Goal: Transaction & Acquisition: Register for event/course

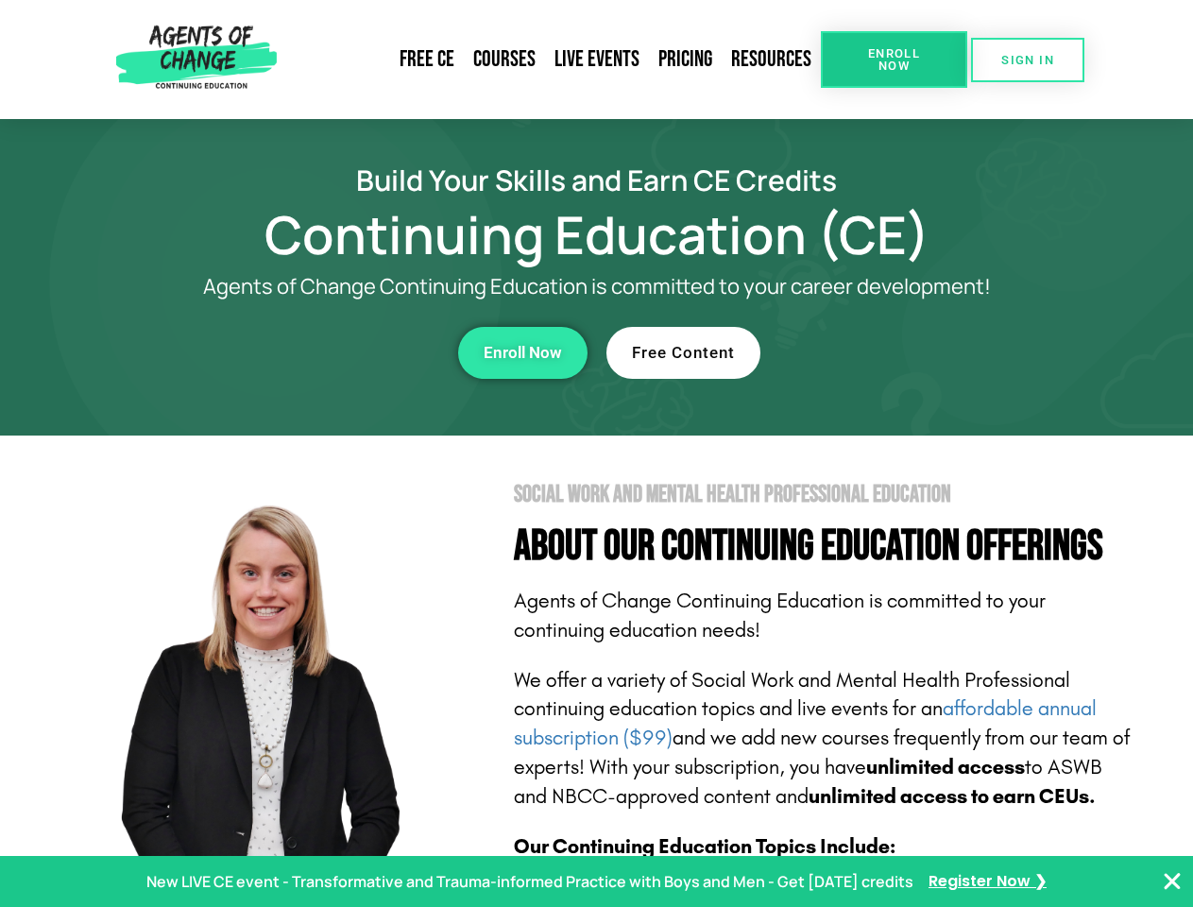
click at [596, 453] on section "Social Work and Mental Health Professional Education About Our Continuing Educa…" at bounding box center [596, 831] width 1193 height 793
click at [772, 60] on link "Resources" at bounding box center [771, 59] width 99 height 43
click at [894, 60] on span "Enroll Now" at bounding box center [894, 59] width 86 height 25
click at [1028, 60] on span "SIGN IN" at bounding box center [1027, 60] width 53 height 12
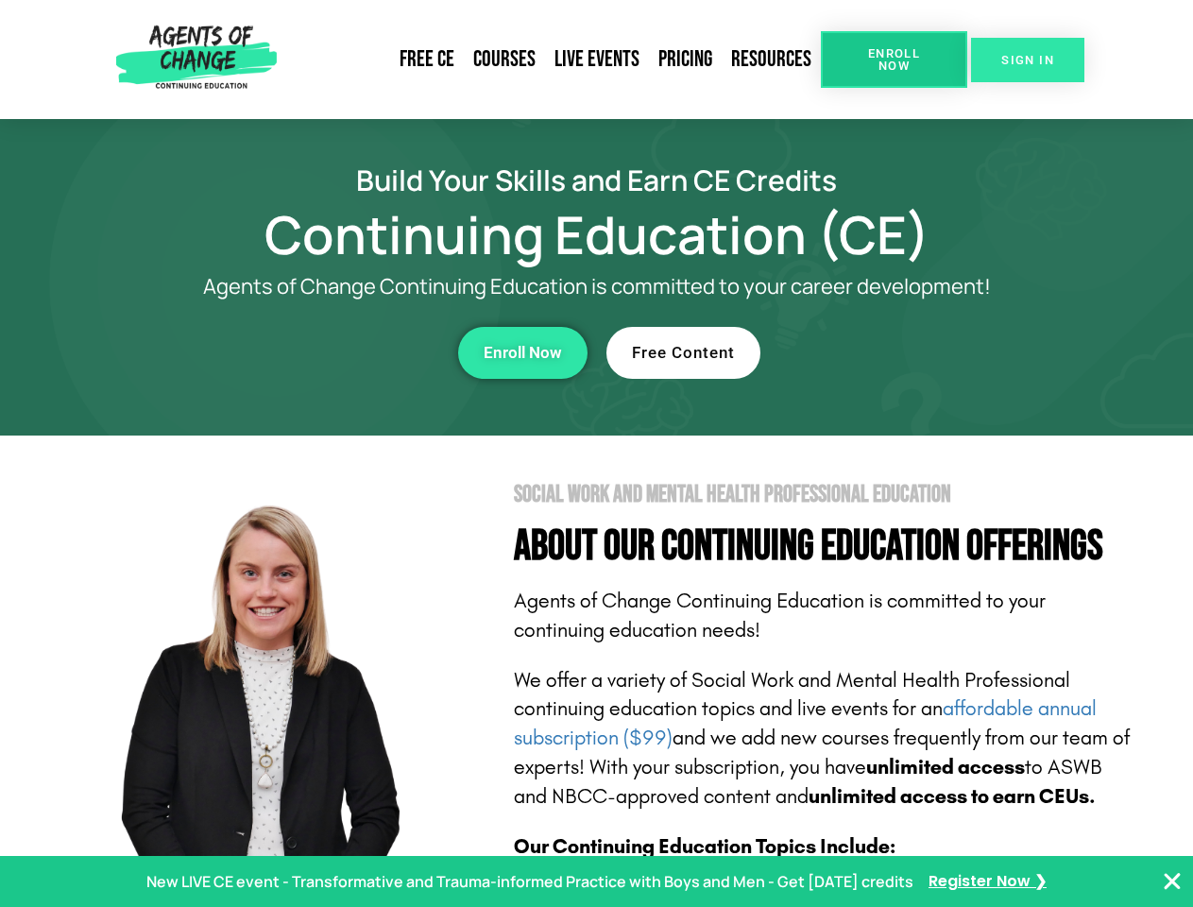
click at [1028, 60] on span "SIGN IN" at bounding box center [1027, 60] width 53 height 12
click at [328, 352] on div "Enroll Now" at bounding box center [327, 353] width 519 height 52
click at [522, 352] on span "Enroll Now" at bounding box center [523, 353] width 78 height 16
